Goal: Find specific page/section: Find specific page/section

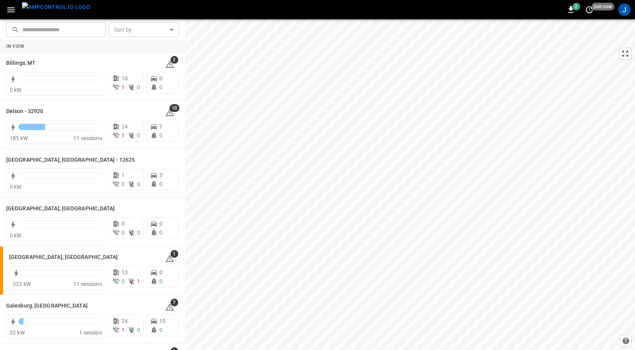
click at [12, 11] on icon "button" at bounding box center [11, 10] width 10 height 10
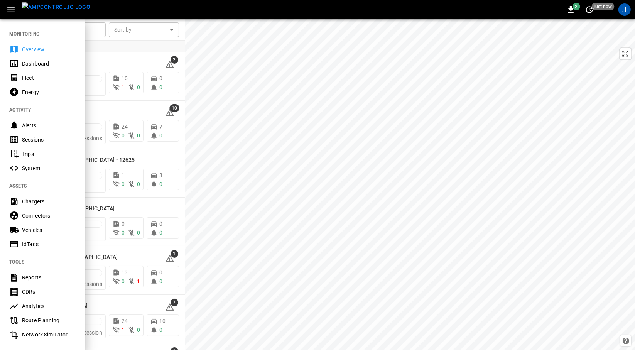
click at [42, 231] on div "Vehicles" at bounding box center [49, 230] width 54 height 8
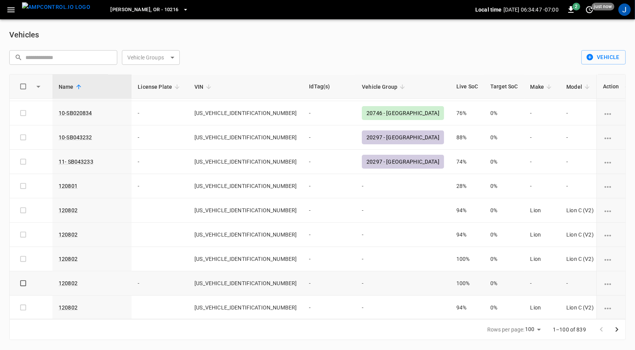
scroll to position [170, 0]
